Goal: Navigation & Orientation: Go to known website

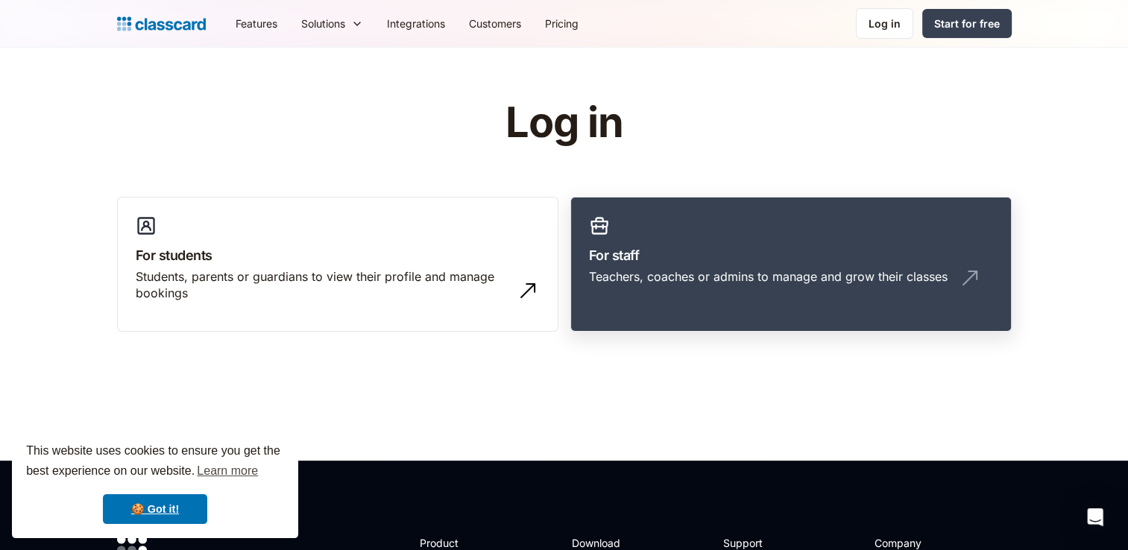
click at [649, 285] on div "Teachers, coaches or admins to manage and grow their classes" at bounding box center [791, 283] width 404 height 28
click at [688, 329] on link "For staff Teachers, coaches or admins to manage and grow their classes" at bounding box center [792, 265] width 442 height 136
